Goal: Task Accomplishment & Management: Manage account settings

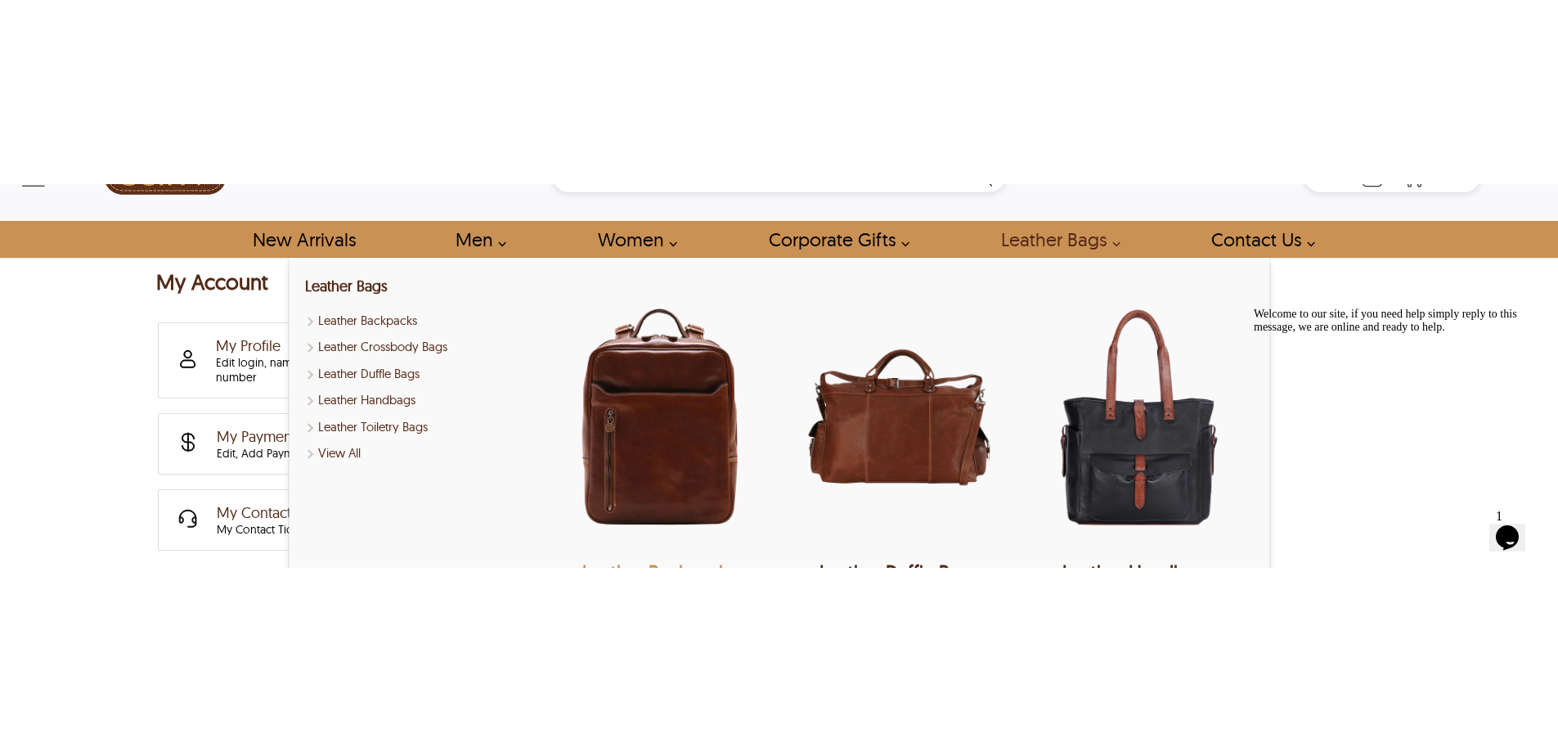
scroll to position [164, 0]
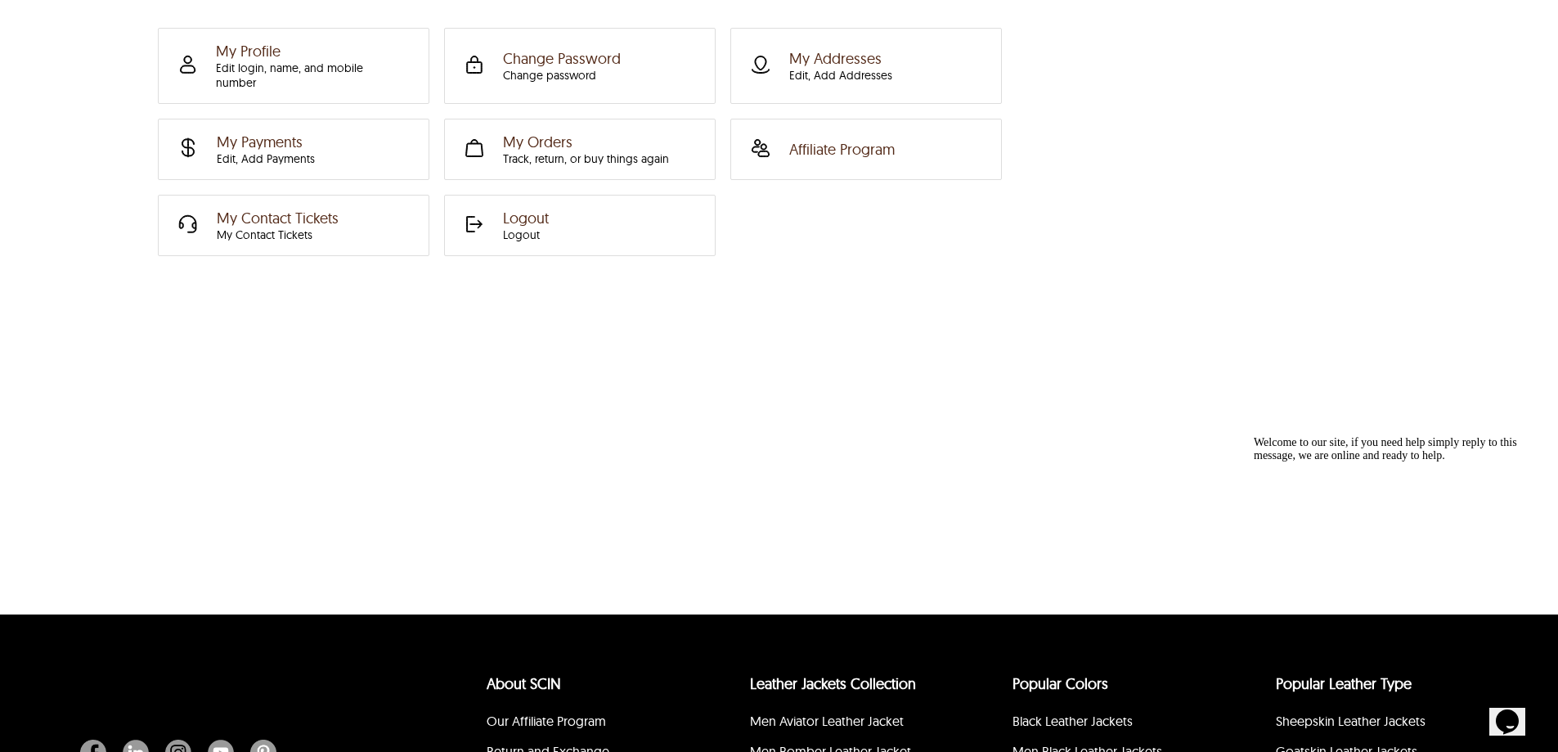
click at [519, 375] on div "My Account My Profile Edit login, name, and mobile number Change Password Chang…" at bounding box center [779, 294] width 1558 height 639
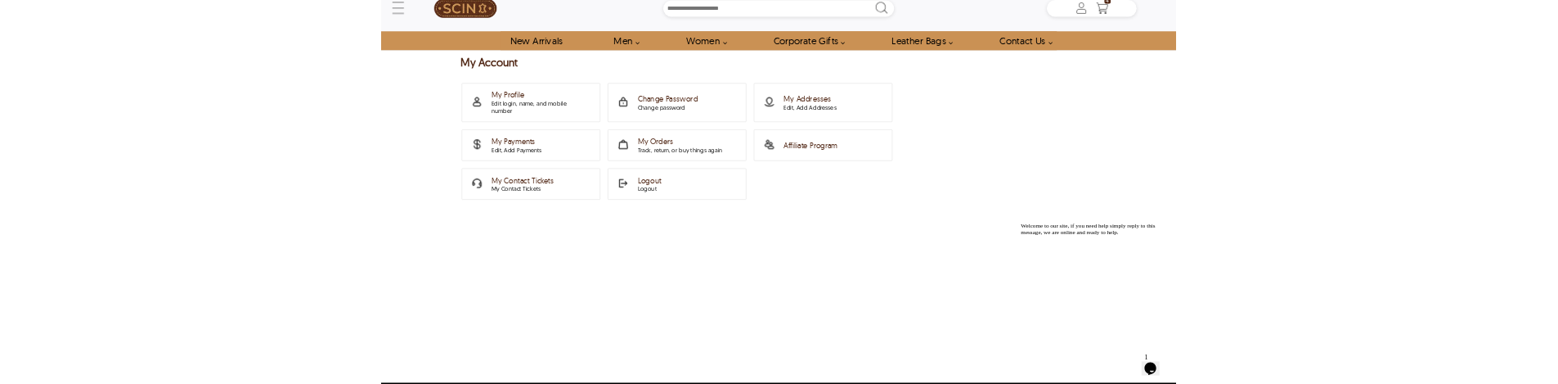
scroll to position [0, 0]
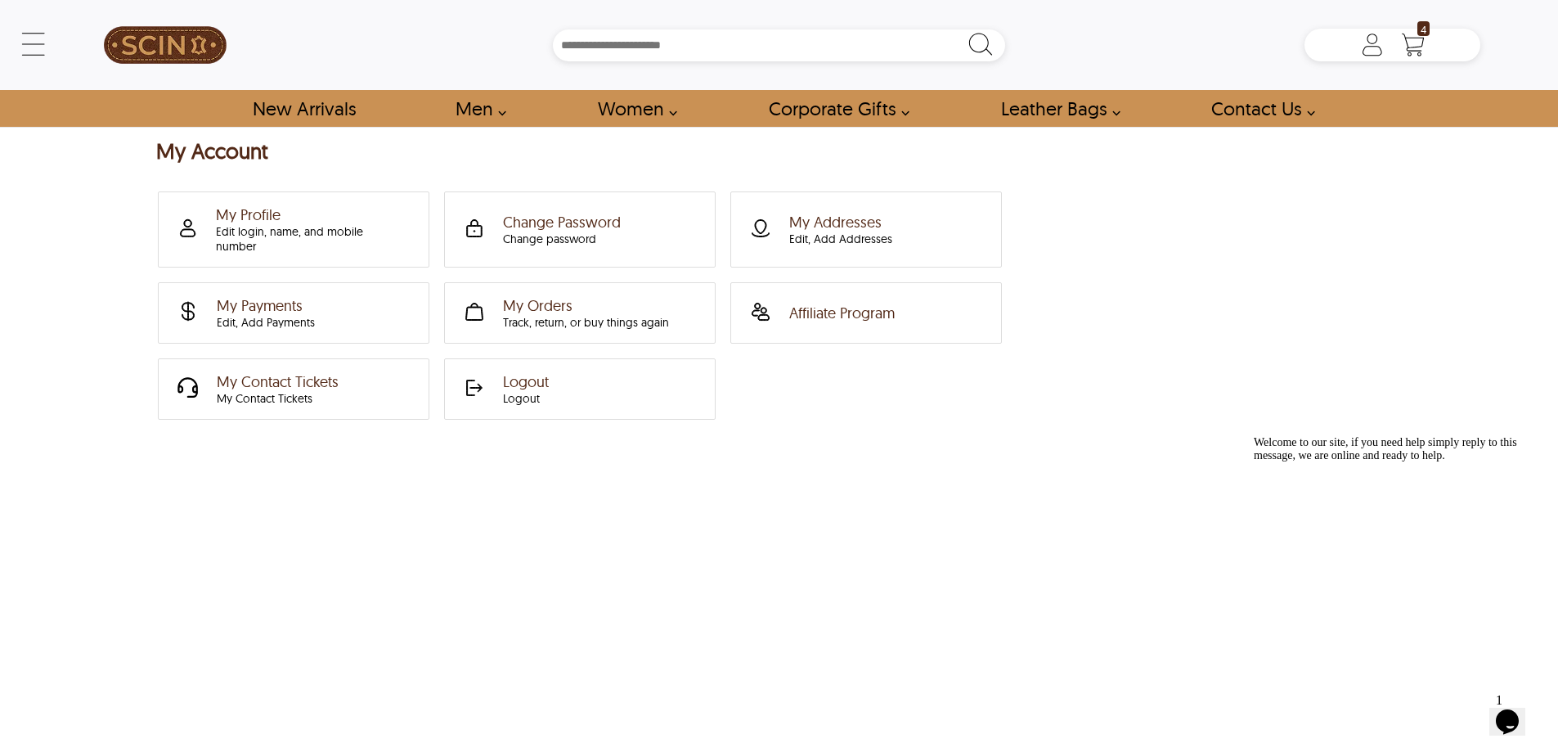
click at [528, 383] on div "My Account My Profile Edit login, name, and mobile number Change Password Chang…" at bounding box center [779, 458] width 1558 height 639
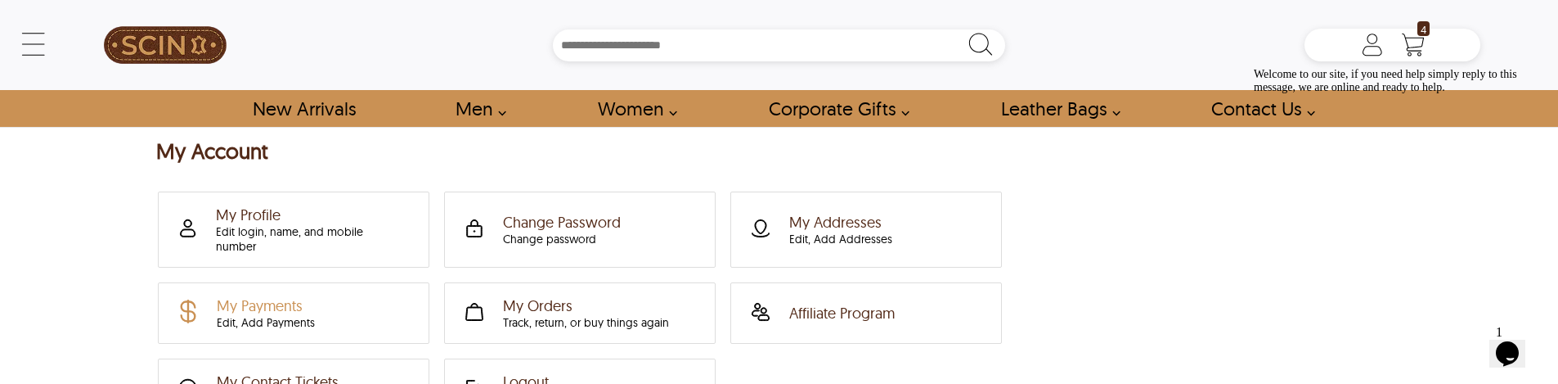
scroll to position [82, 0]
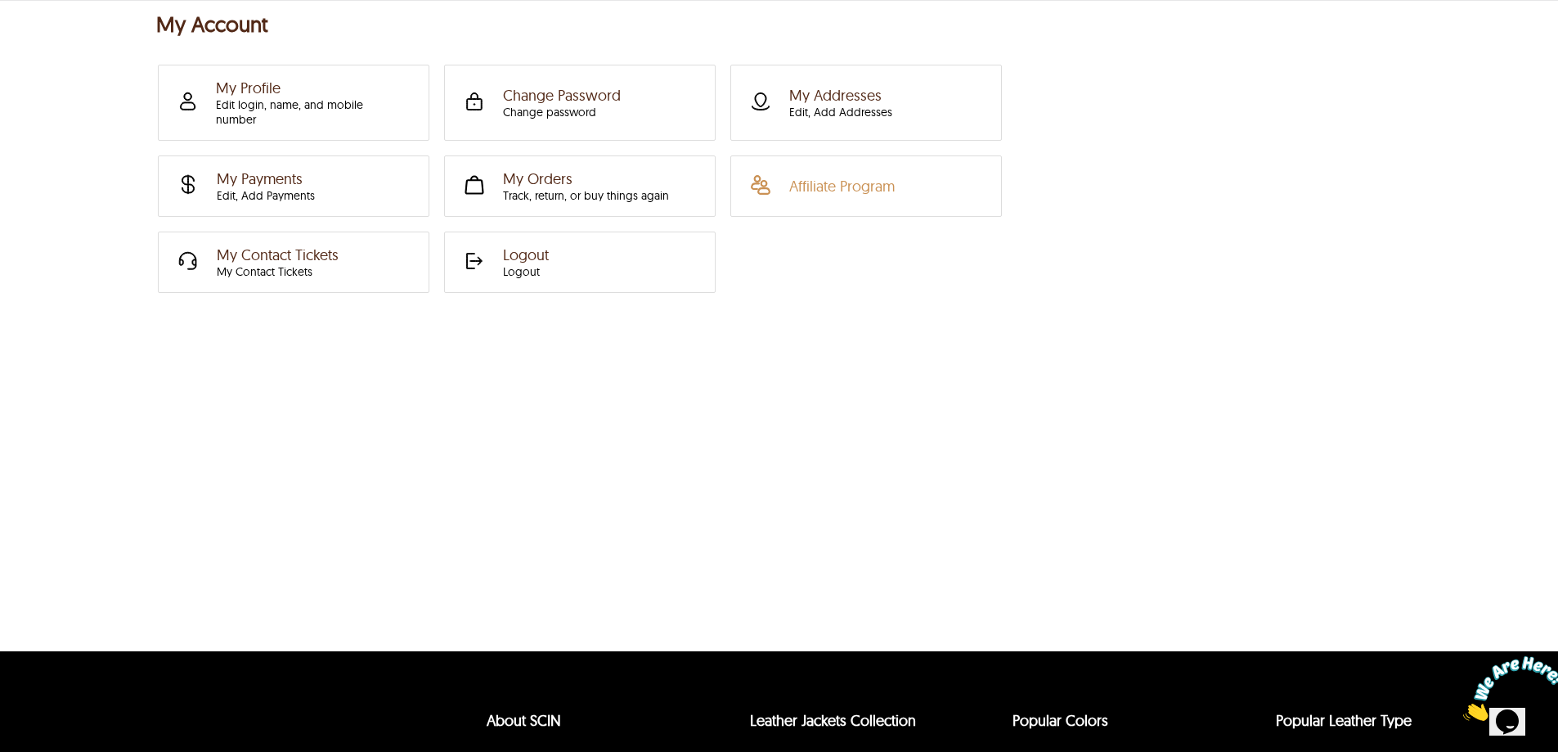
click at [824, 177] on div "Affiliate Program" at bounding box center [842, 186] width 106 height 19
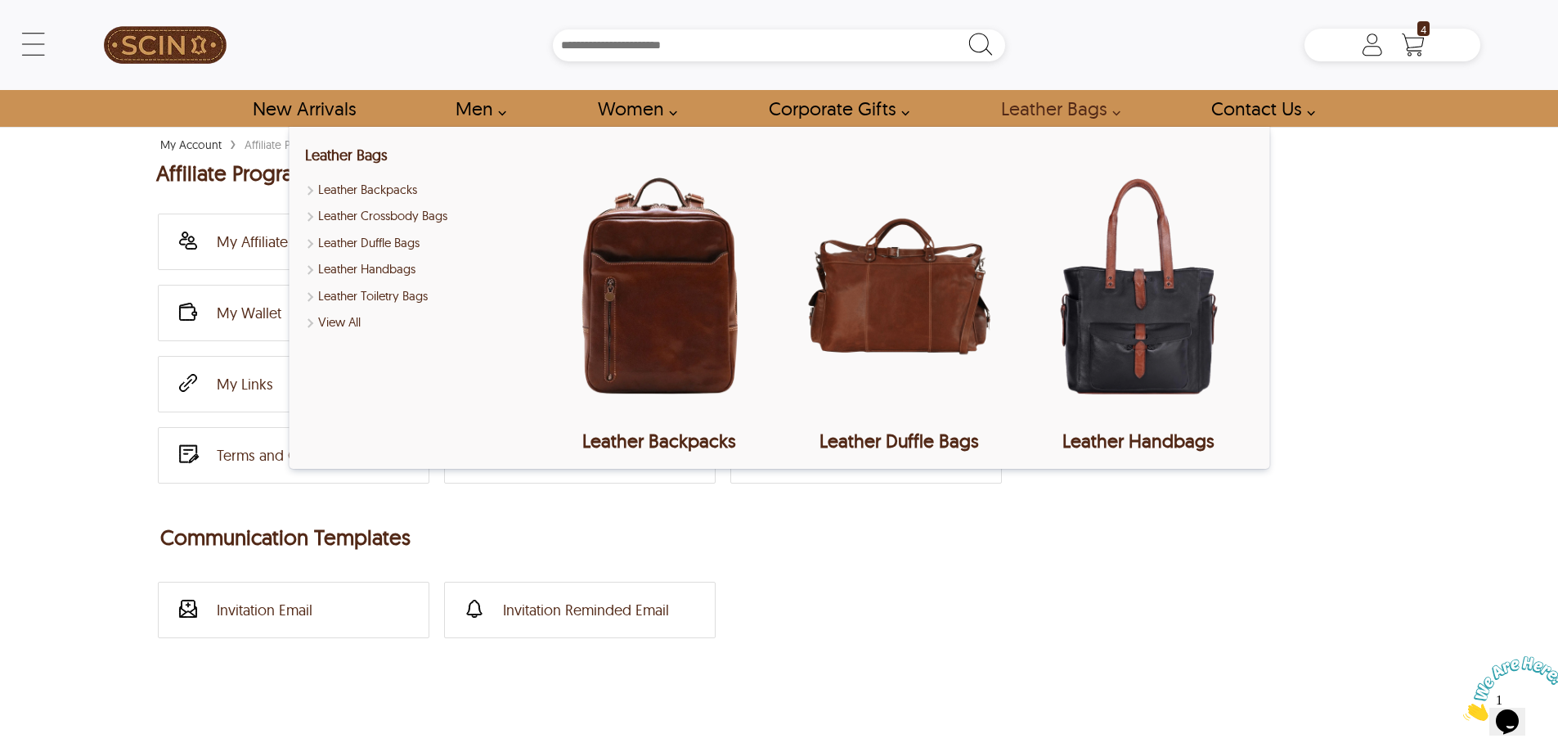
click at [1424, 383] on div "My Account › Affiliate Program Affiliate Program My Affiliate Program Profile M…" at bounding box center [779, 454] width 1558 height 639
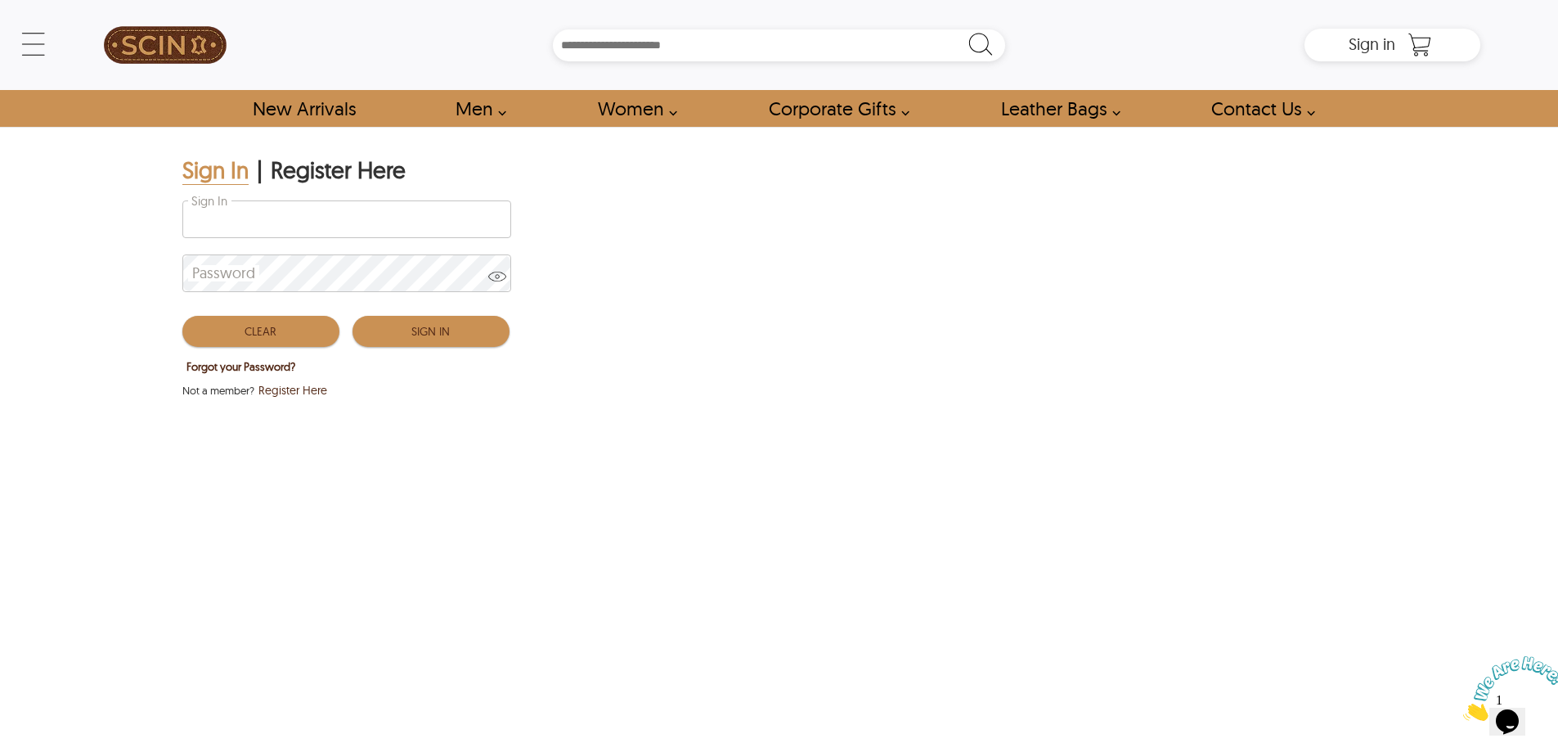
type input "**********"
